Goal: Information Seeking & Learning: Find specific fact

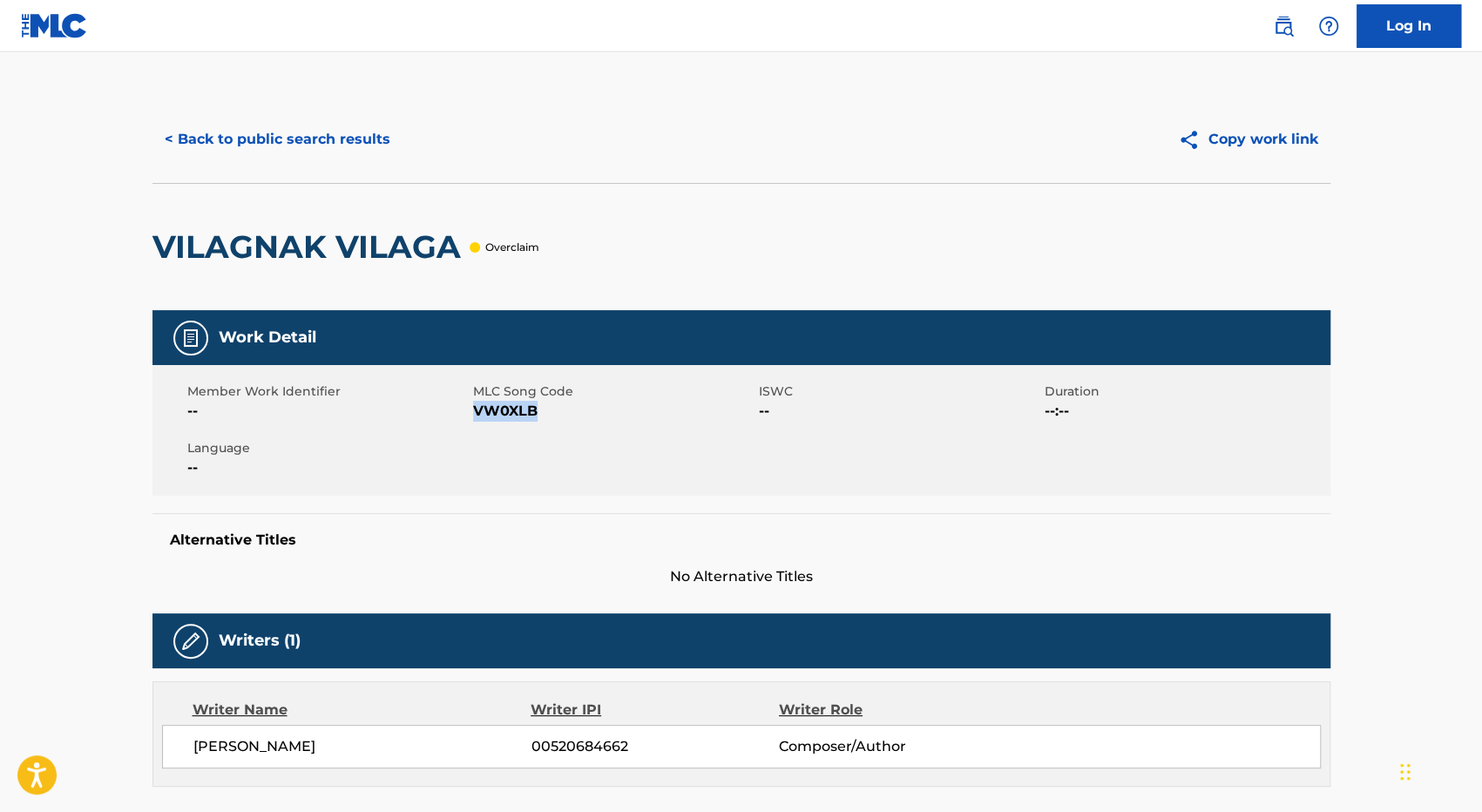
click at [336, 134] on button "< Back to public search results" at bounding box center [277, 139] width 250 height 43
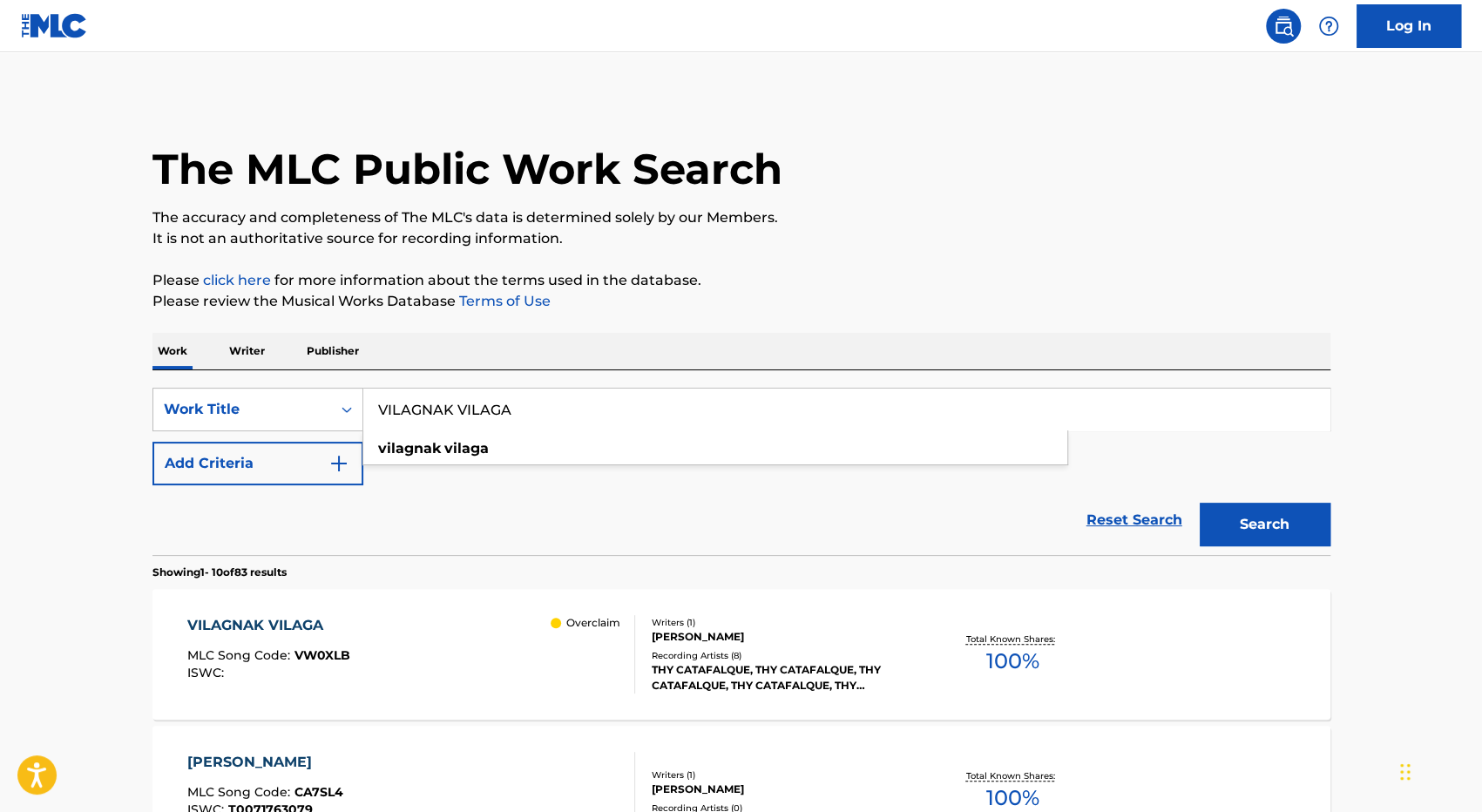
drag, startPoint x: 550, startPoint y: 415, endPoint x: 371, endPoint y: 408, distance: 179.1
click at [371, 408] on input "VILAGNAK VILAGA" at bounding box center [847, 410] width 967 height 41
type input "magic in the [GEOGRAPHIC_DATA]"
click at [1200, 503] on button "Search" at bounding box center [1265, 525] width 131 height 43
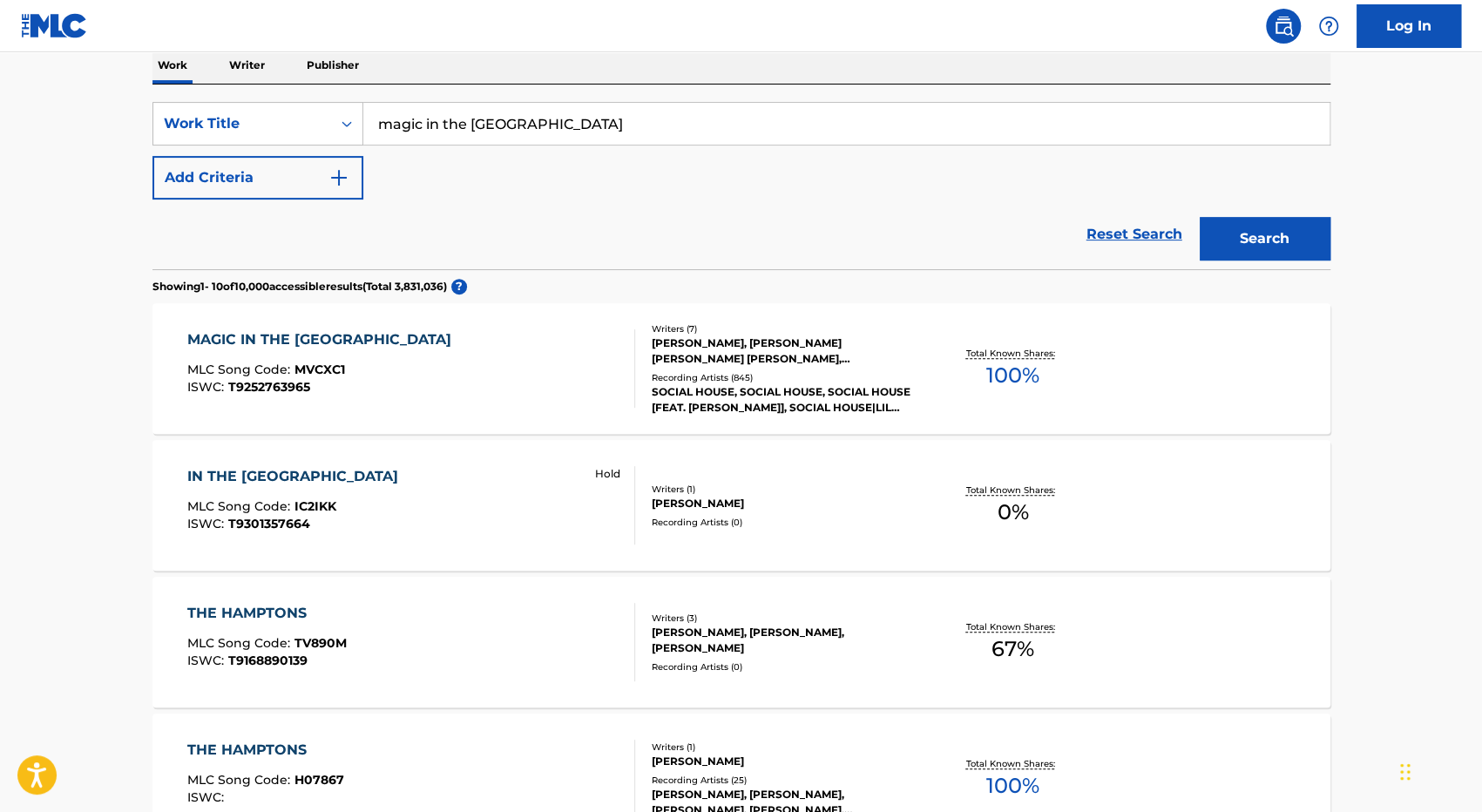
scroll to position [286, 0]
click at [462, 384] on div "MAGIC IN THE HAMPTONS MLC Song Code : MVCXC1 ISWC : T9252763965" at bounding box center [411, 367] width 448 height 78
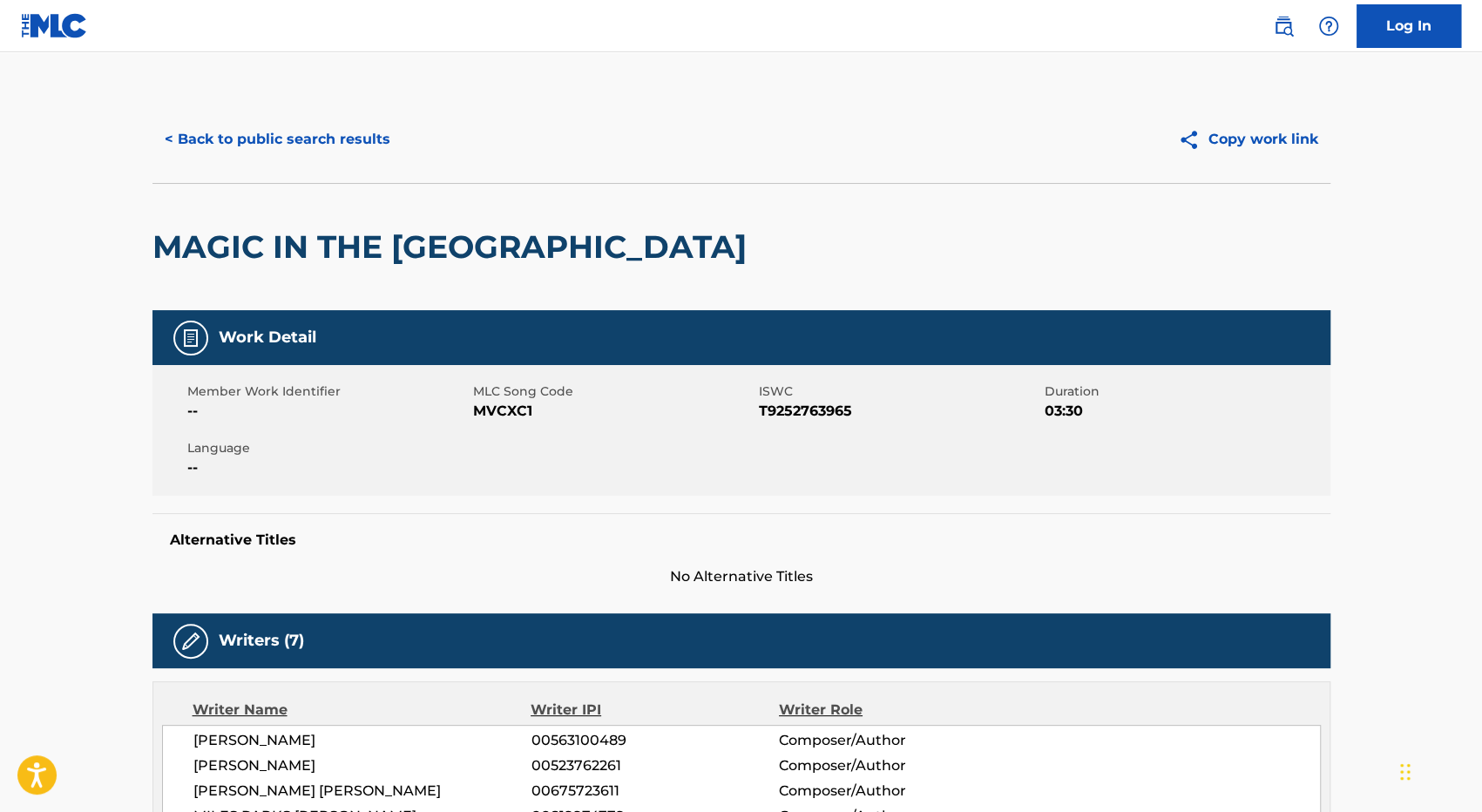
click at [239, 125] on button "< Back to public search results" at bounding box center [277, 139] width 250 height 43
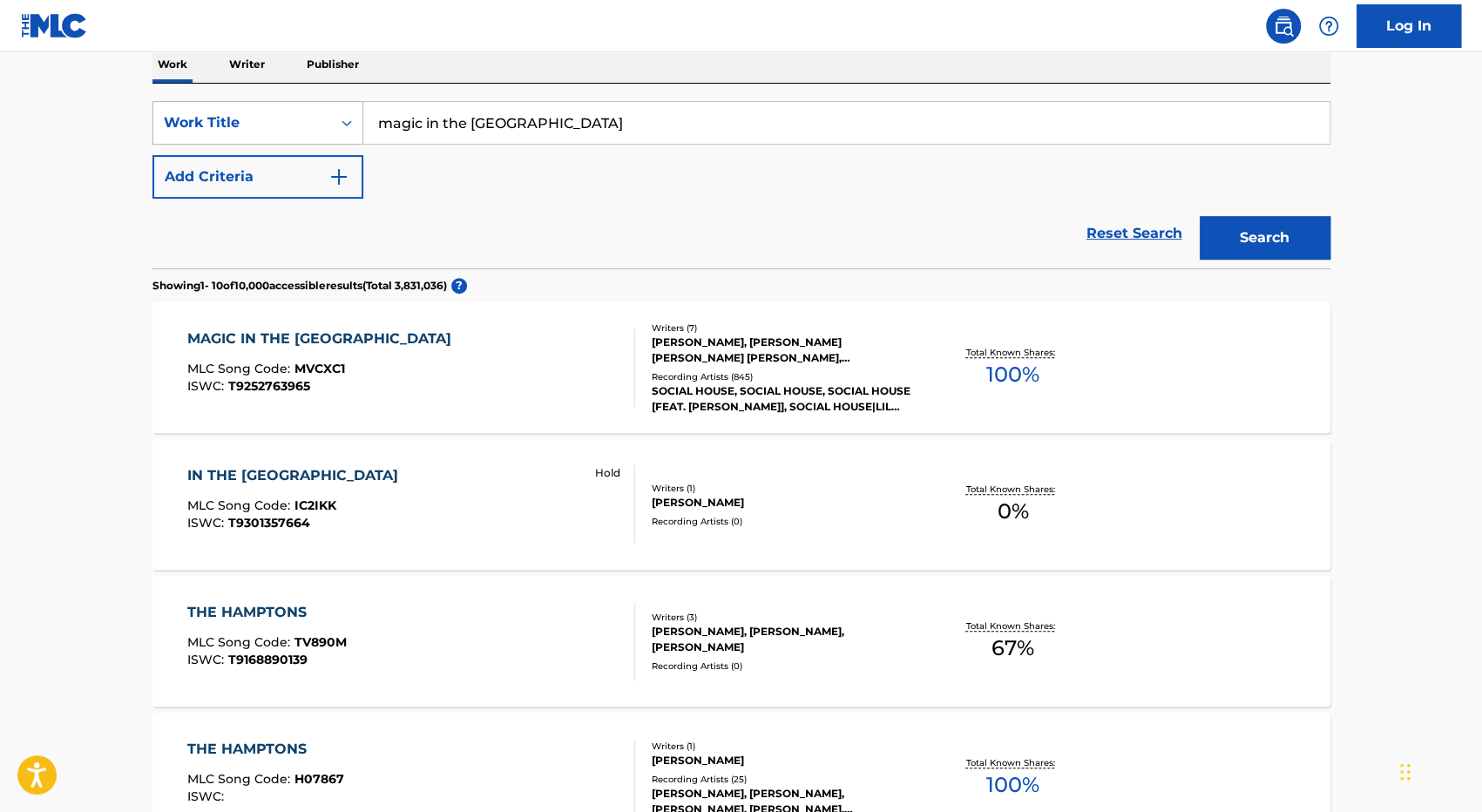
click at [301, 122] on div "Work Title" at bounding box center [242, 122] width 156 height 21
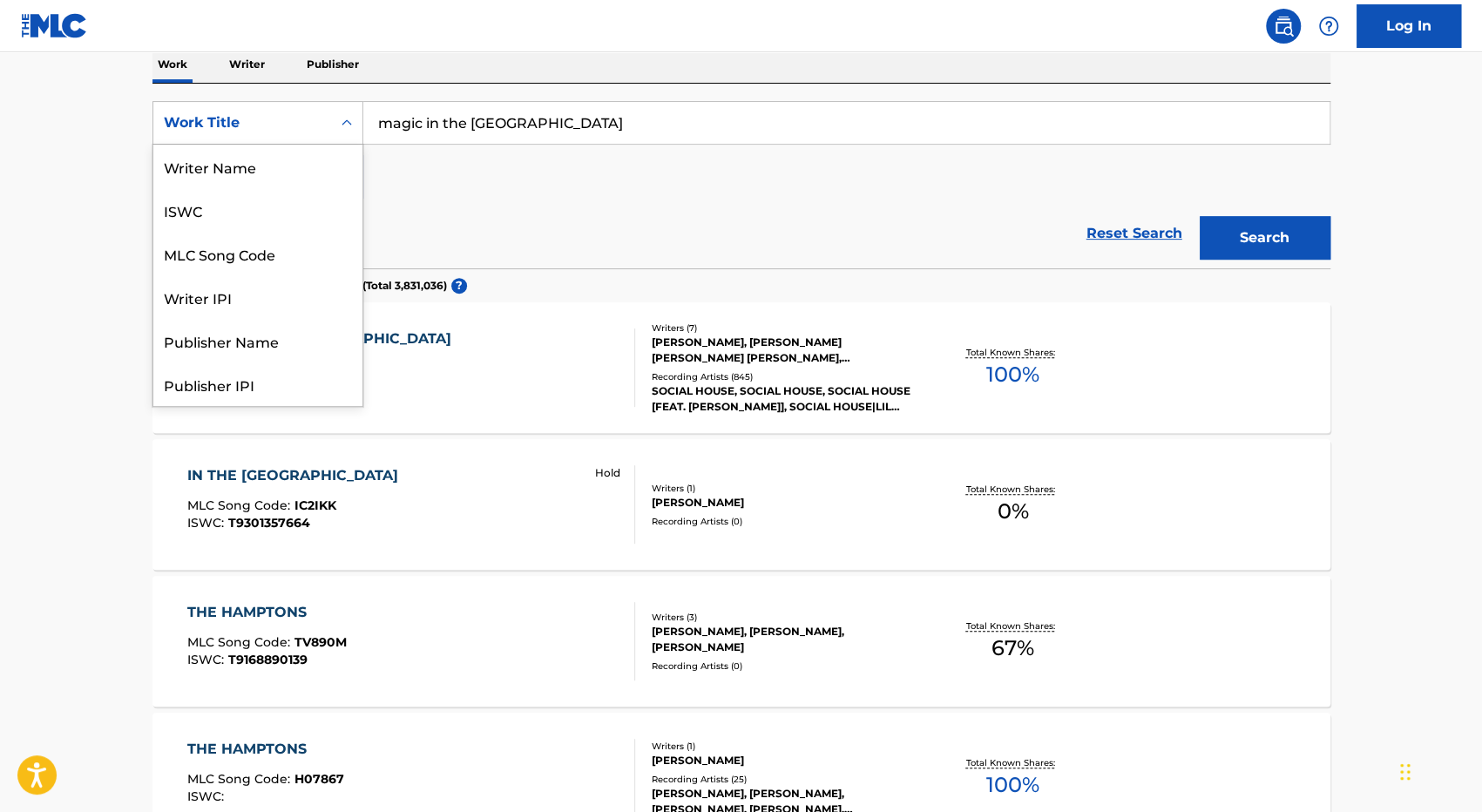
scroll to position [87, 0]
click at [281, 165] on div "MLC Song Code" at bounding box center [258, 167] width 209 height 43
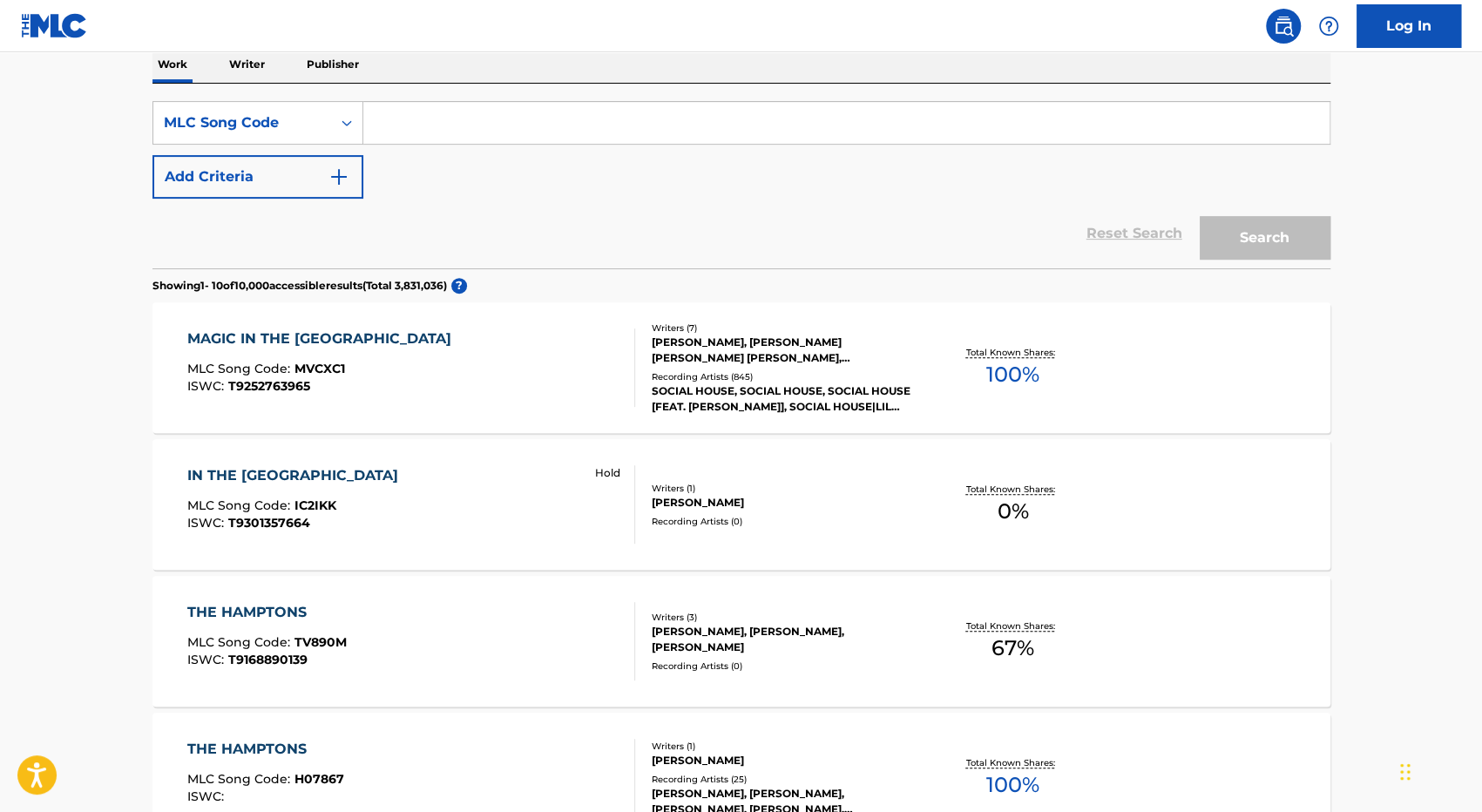
click at [591, 120] on input "Search Form" at bounding box center [847, 122] width 967 height 41
click at [1200, 216] on button "Search" at bounding box center [1265, 237] width 131 height 43
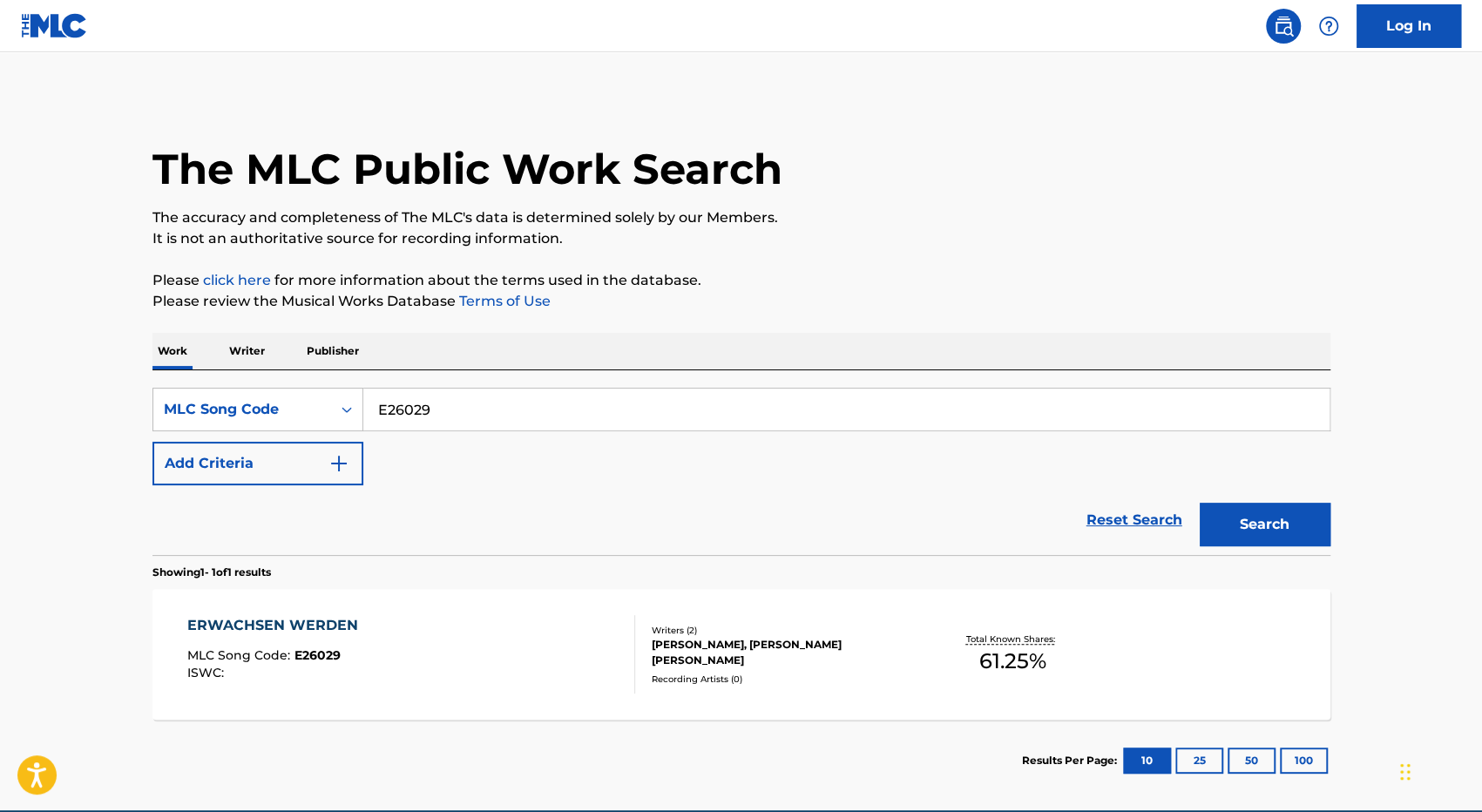
click at [435, 414] on input "E26029" at bounding box center [847, 410] width 967 height 41
type input "E26039"
click at [1200, 503] on button "Search" at bounding box center [1265, 525] width 131 height 43
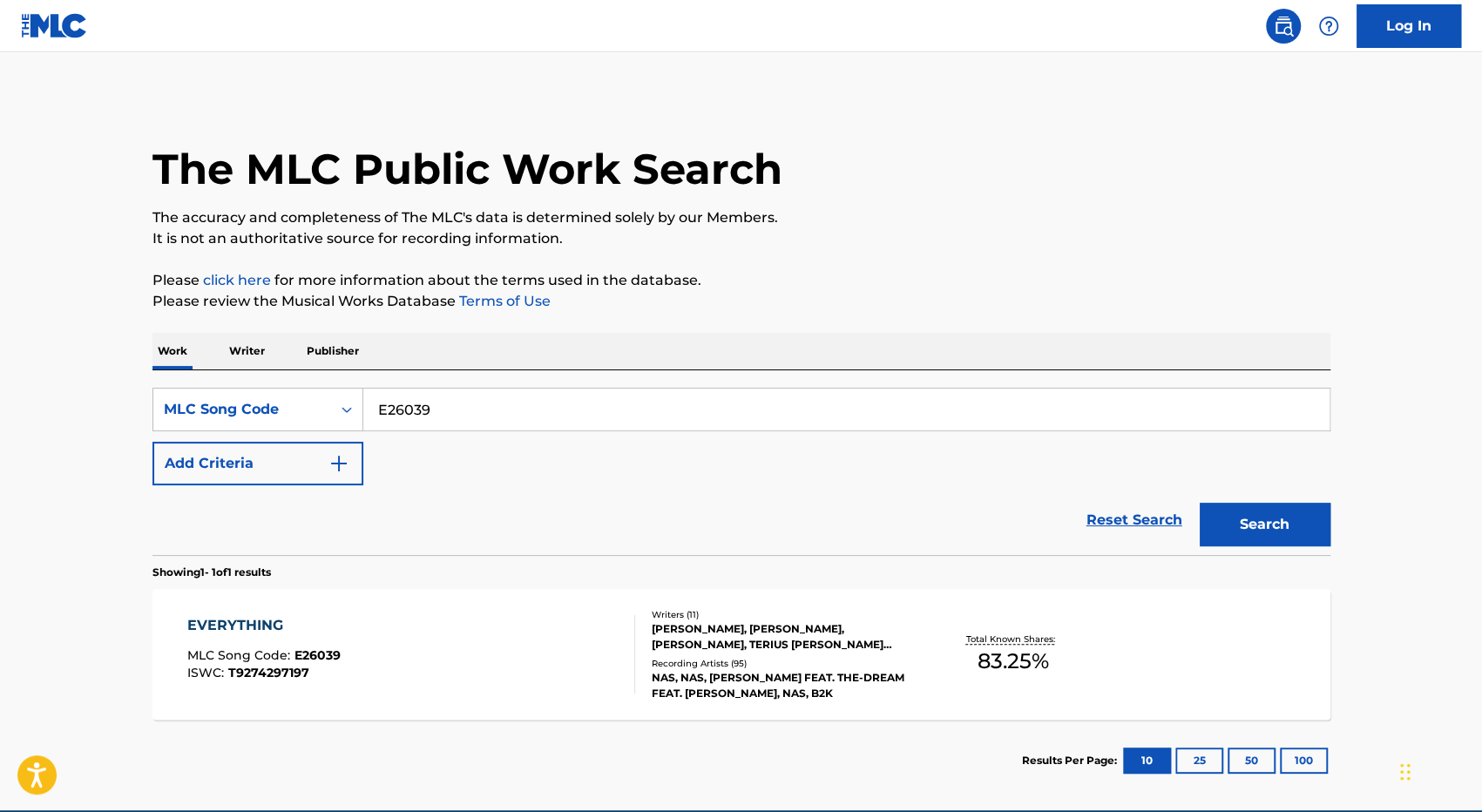
click at [464, 672] on div "EVERYTHING MLC Song Code : E26039 ISWC : T9274297197" at bounding box center [411, 654] width 448 height 78
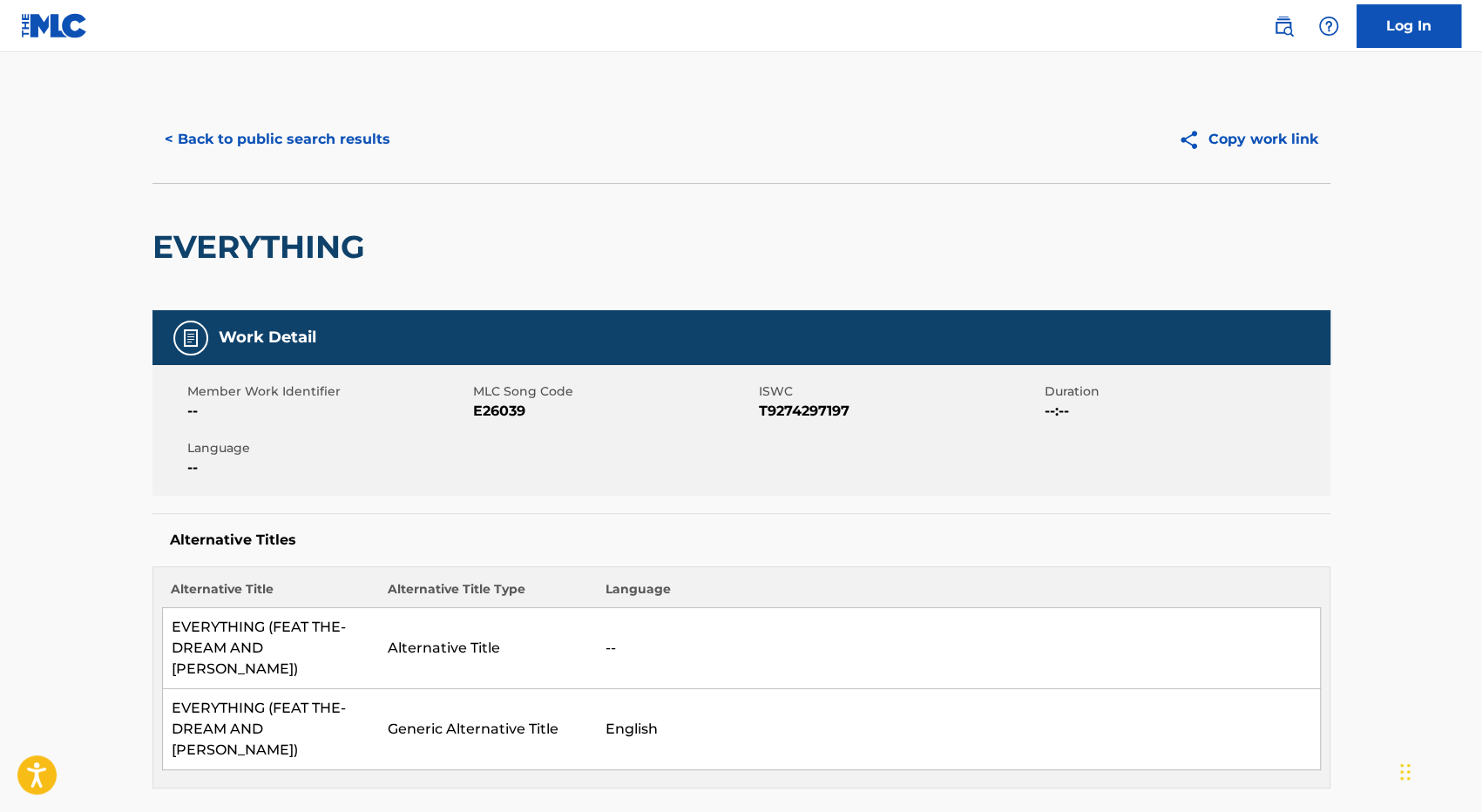
click at [504, 408] on span "E26039" at bounding box center [613, 411] width 282 height 21
copy span "E26039"
click at [262, 134] on button "< Back to public search results" at bounding box center [277, 139] width 250 height 43
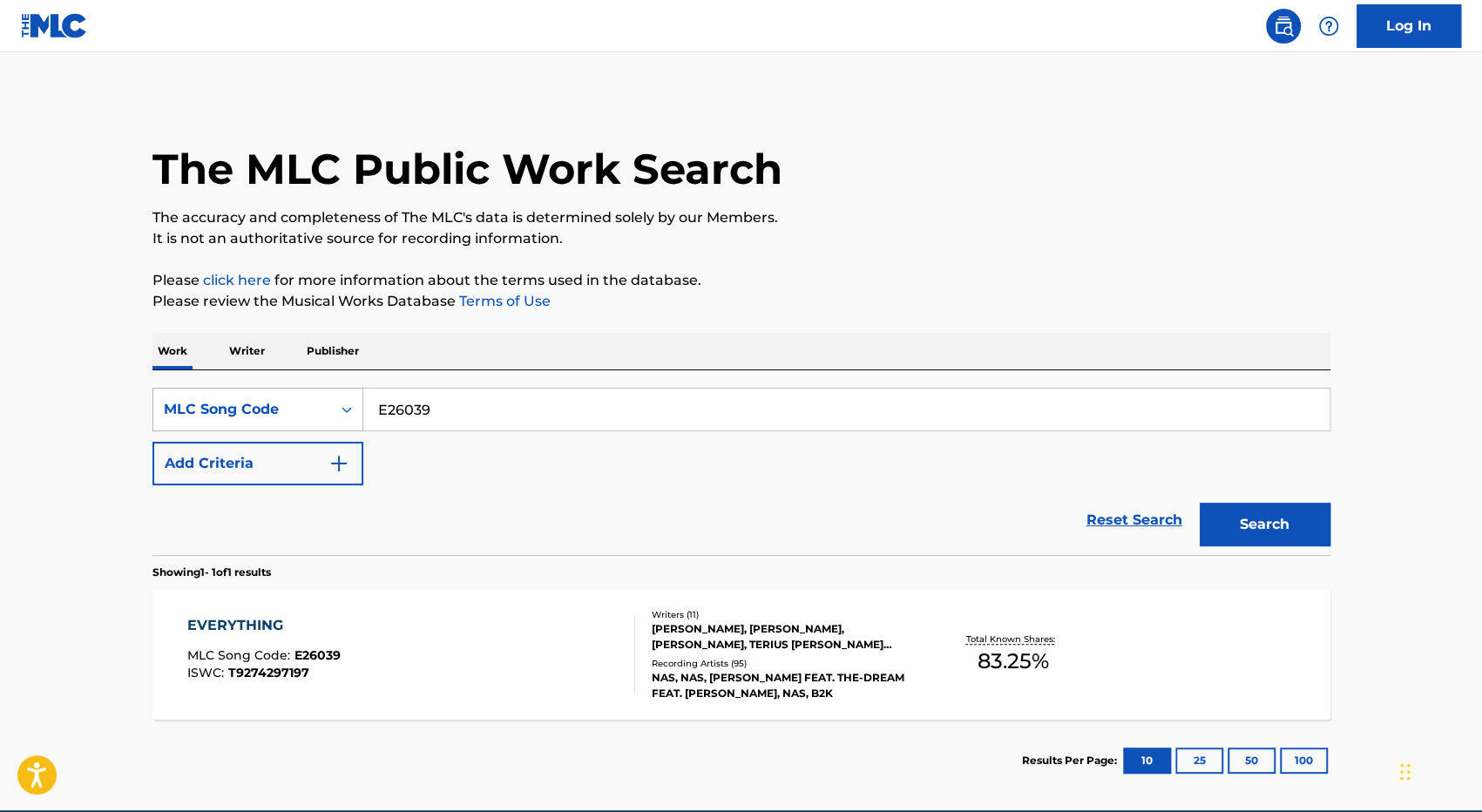
drag, startPoint x: 447, startPoint y: 418, endPoint x: 325, endPoint y: 405, distance: 122.7
click at [325, 405] on div "SearchWithCriteria80ac0d90-db93-4395-9692-18190eeff914 MLC Song Code E26039" at bounding box center [741, 410] width 1179 height 43
paste input "AE05SS"
type input "AE05SS"
click at [1200, 503] on button "Search" at bounding box center [1265, 525] width 131 height 43
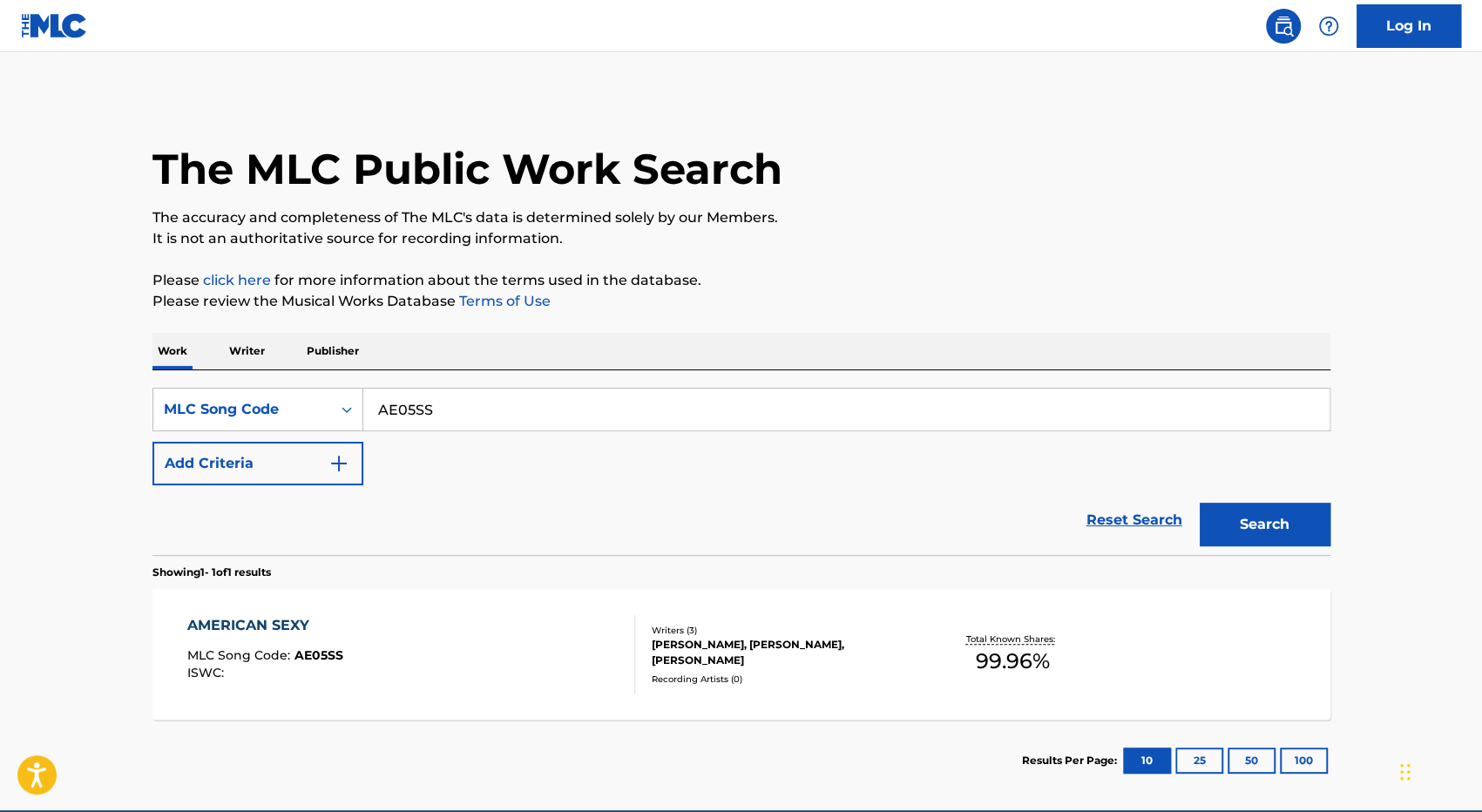
click at [455, 623] on div "AMERICAN SEXY MLC Song Code : AE05SS ISWC :" at bounding box center [411, 654] width 448 height 78
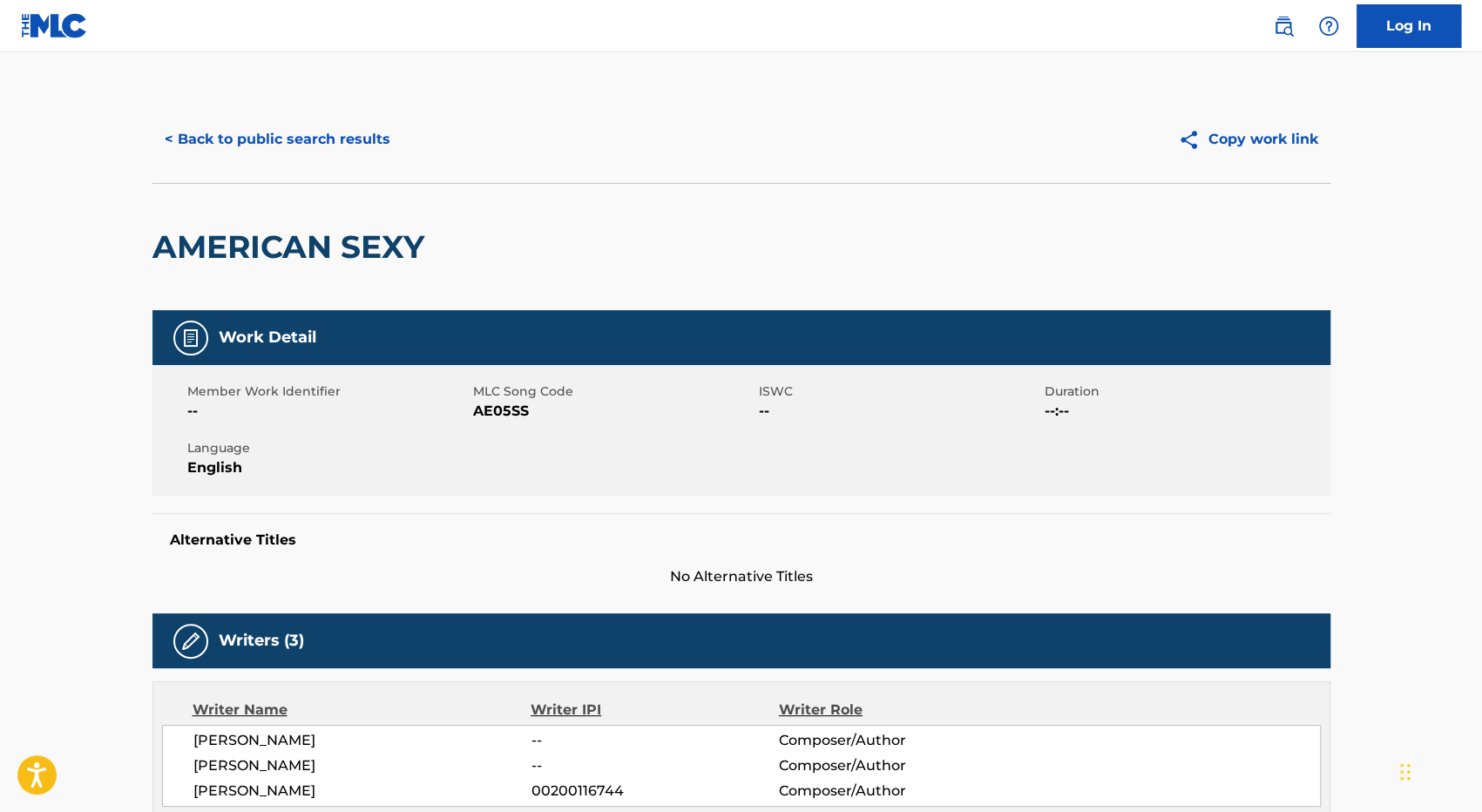
click at [72, 27] on img at bounding box center [54, 25] width 67 height 25
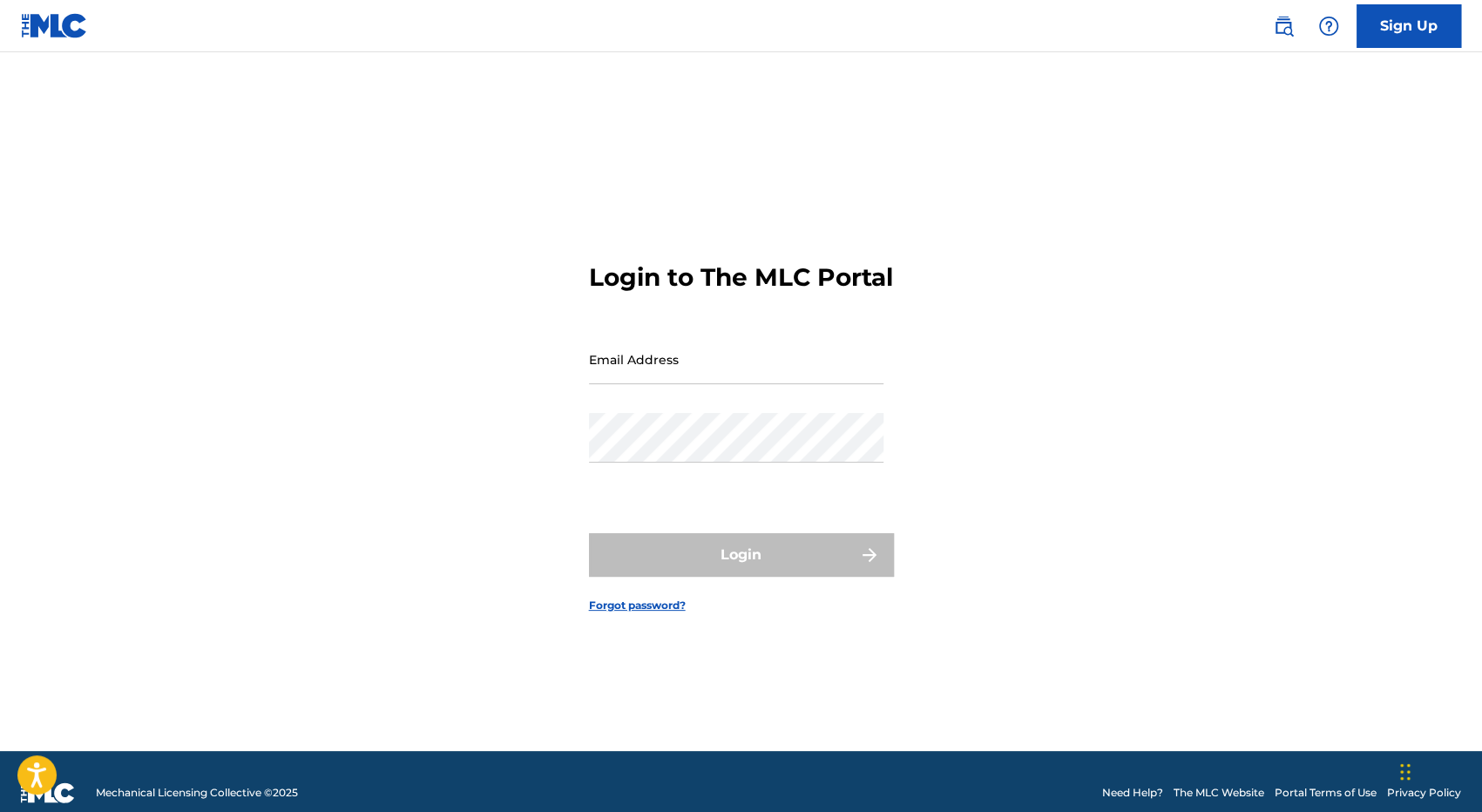
click at [52, 30] on img at bounding box center [54, 25] width 67 height 25
